Goal: Information Seeking & Learning: Understand process/instructions

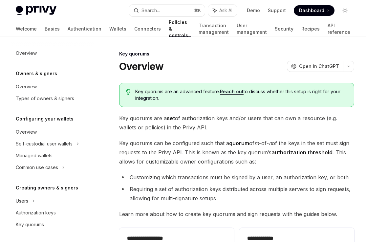
scroll to position [199, 0]
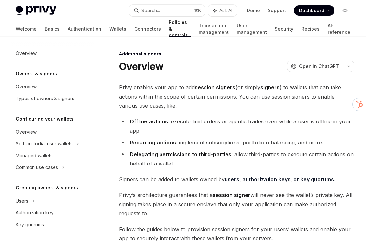
scroll to position [154, 0]
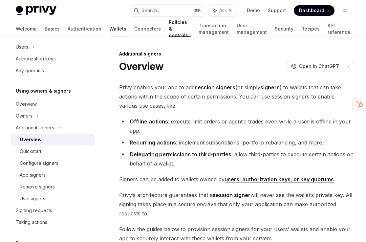
click at [109, 28] on link "Wallets" at bounding box center [117, 29] width 17 height 16
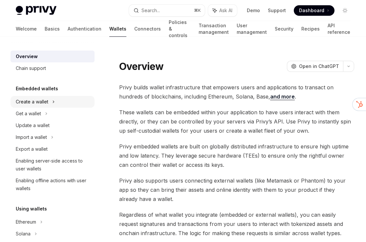
click at [60, 100] on div "Create a wallet" at bounding box center [53, 102] width 84 height 12
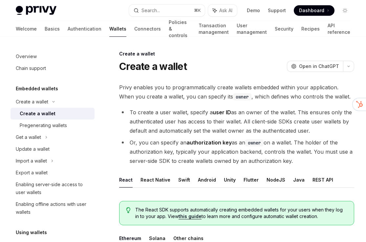
click at [51, 113] on div "Create a wallet" at bounding box center [38, 114] width 36 height 8
type textarea "*"
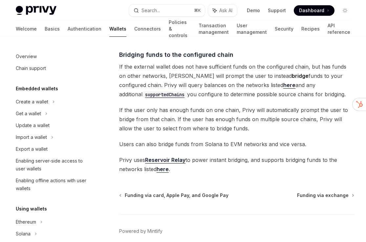
scroll to position [230, 0]
